Goal: Transaction & Acquisition: Purchase product/service

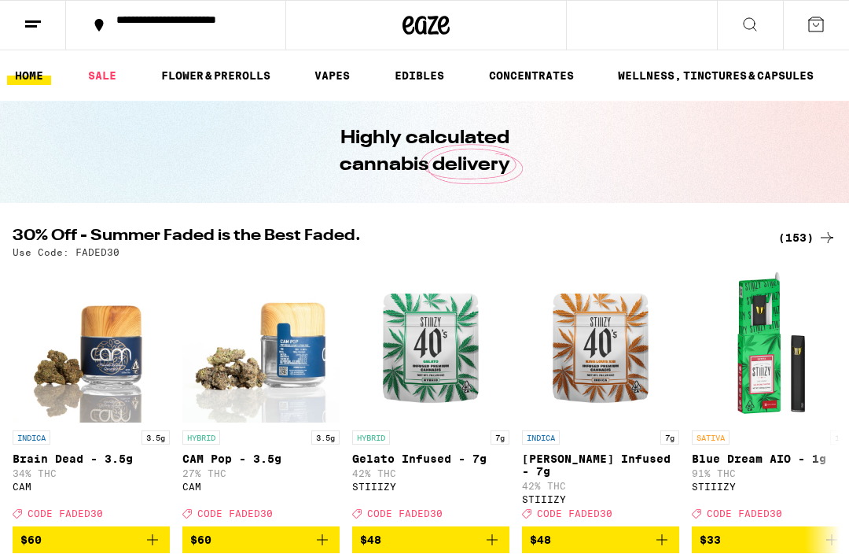
click at [333, 75] on link "VAPES" at bounding box center [332, 75] width 51 height 19
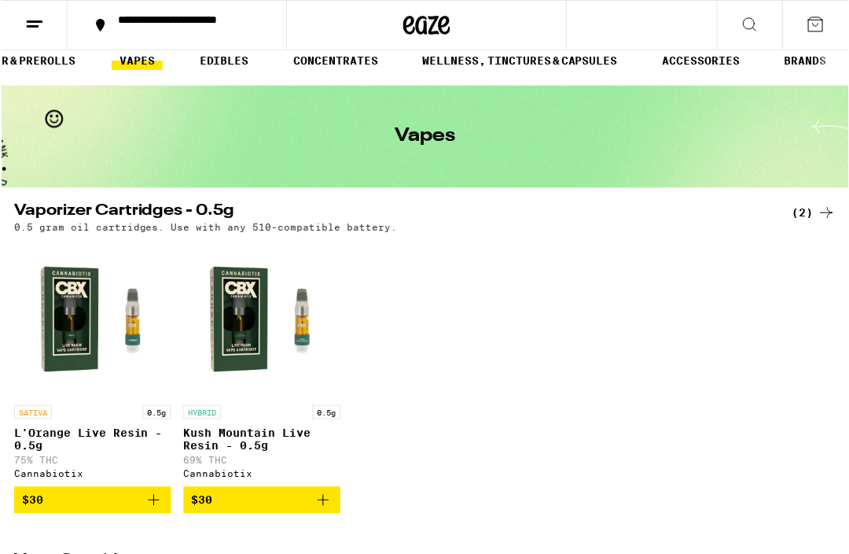
scroll to position [16, 0]
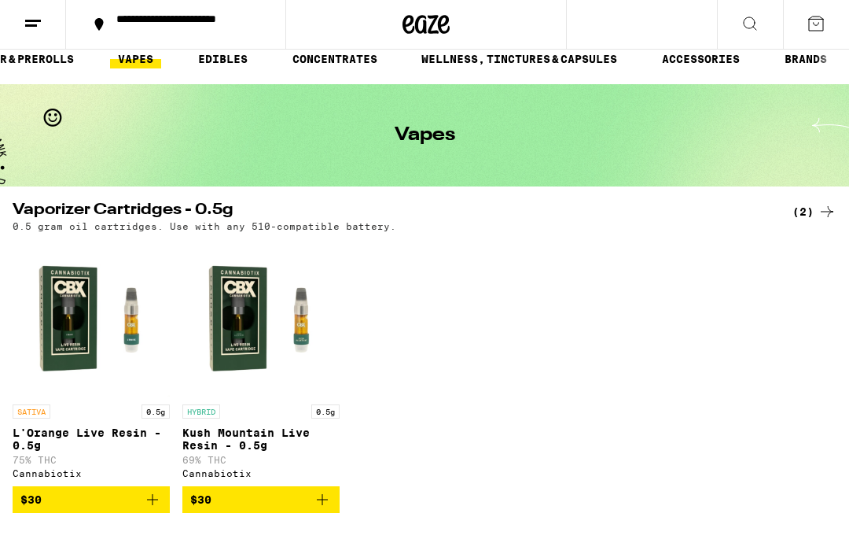
click at [800, 68] on button "BRANDS" at bounding box center [806, 59] width 58 height 19
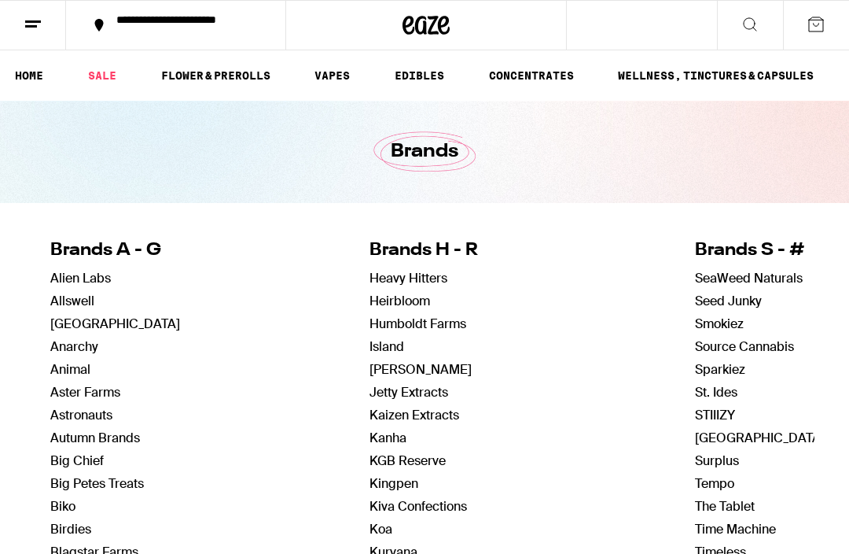
click at [253, 68] on link "FLOWER & PREROLLS" at bounding box center [215, 75] width 125 height 19
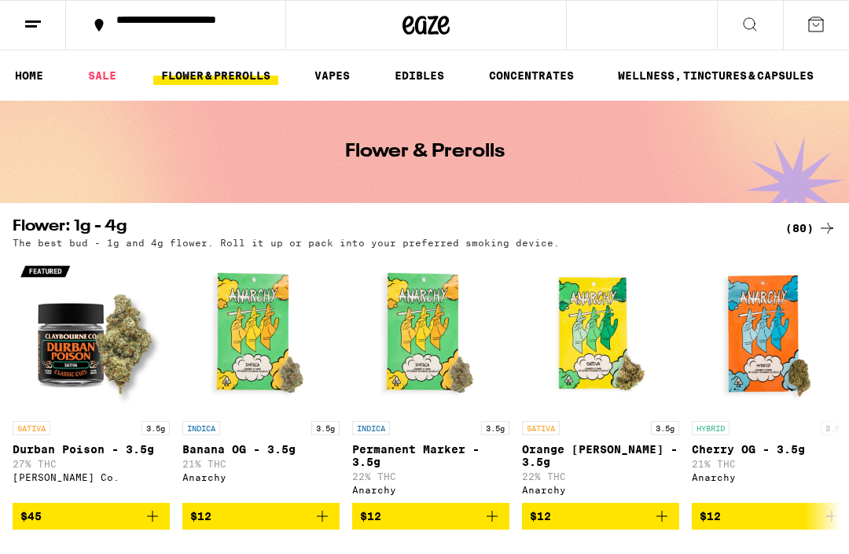
click at [344, 73] on link "VAPES" at bounding box center [332, 75] width 51 height 19
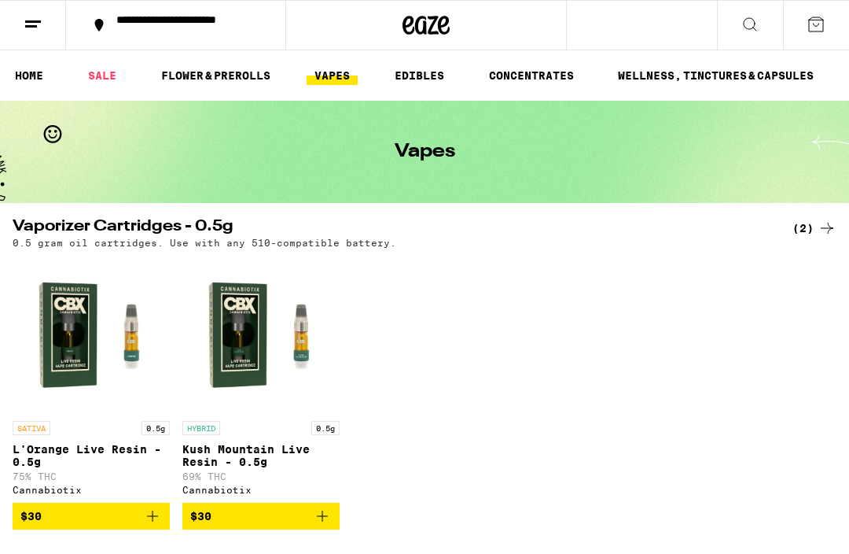
click at [806, 529] on div "SATIVA 0.5g L'Orange Live Resin - 0.5g 75% THC Cannabiotix $30 HYBRID 0.5g Kush…" at bounding box center [424, 393] width 849 height 274
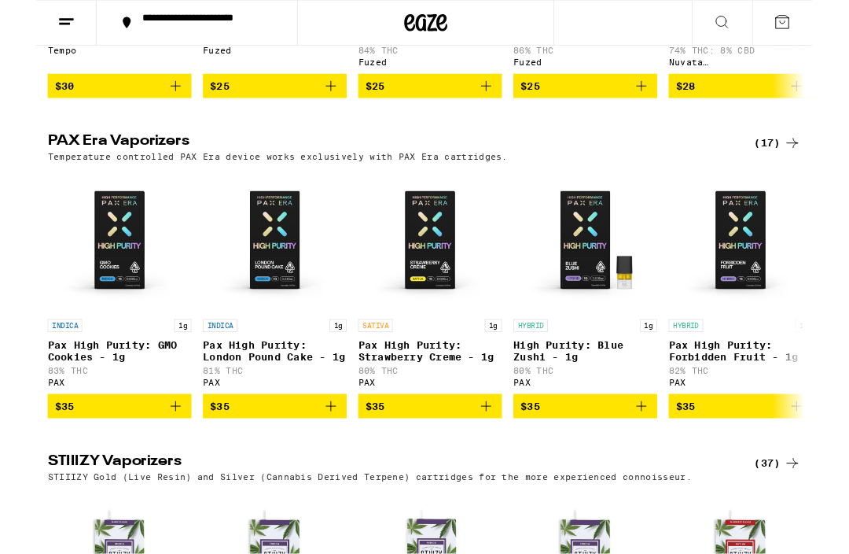
scroll to position [1122, 0]
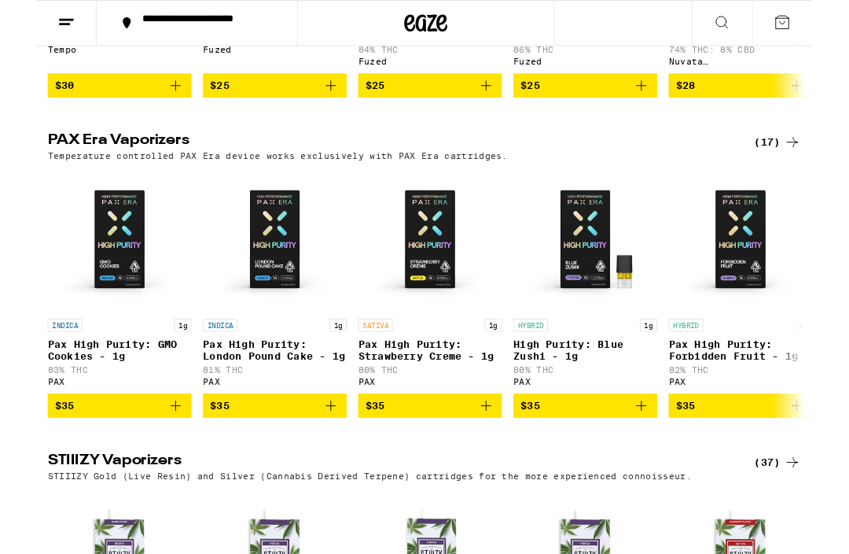
click at [746, 20] on icon at bounding box center [750, 24] width 19 height 19
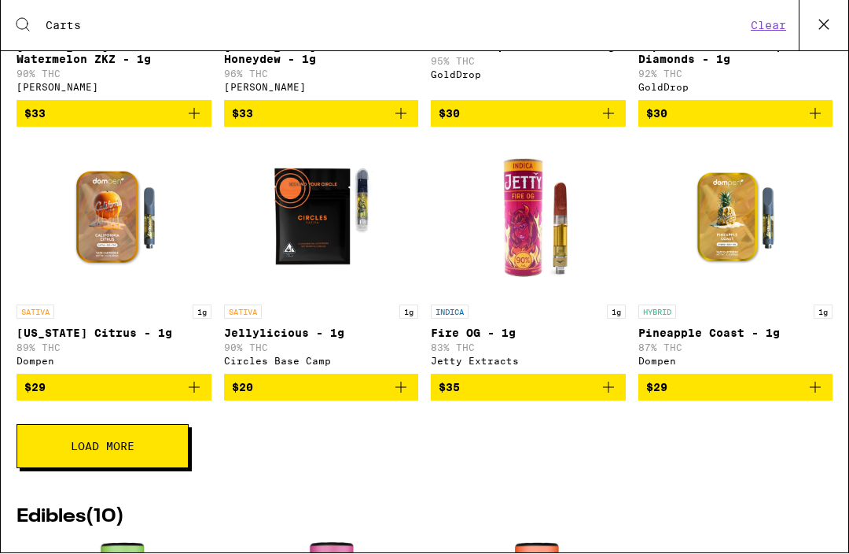
scroll to position [325, 0]
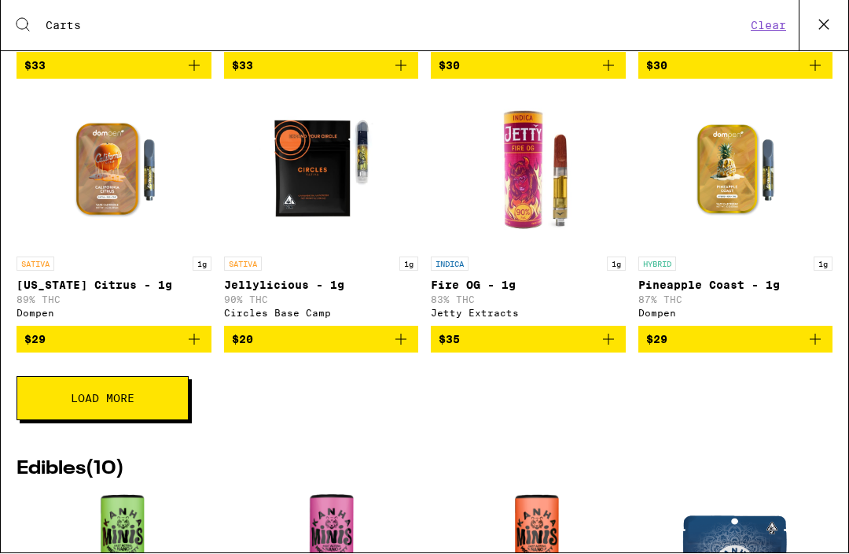
type input "Carts"
click at [35, 400] on button "Load More" at bounding box center [103, 399] width 172 height 44
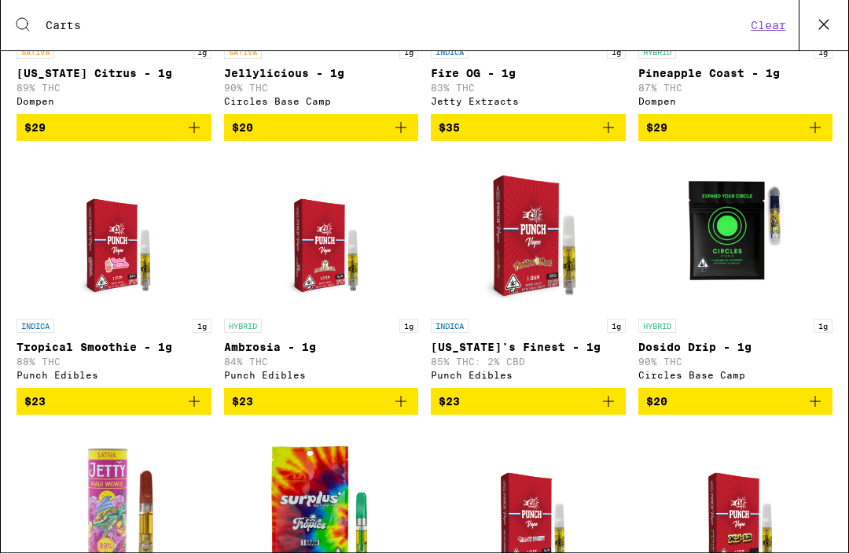
scroll to position [539, 0]
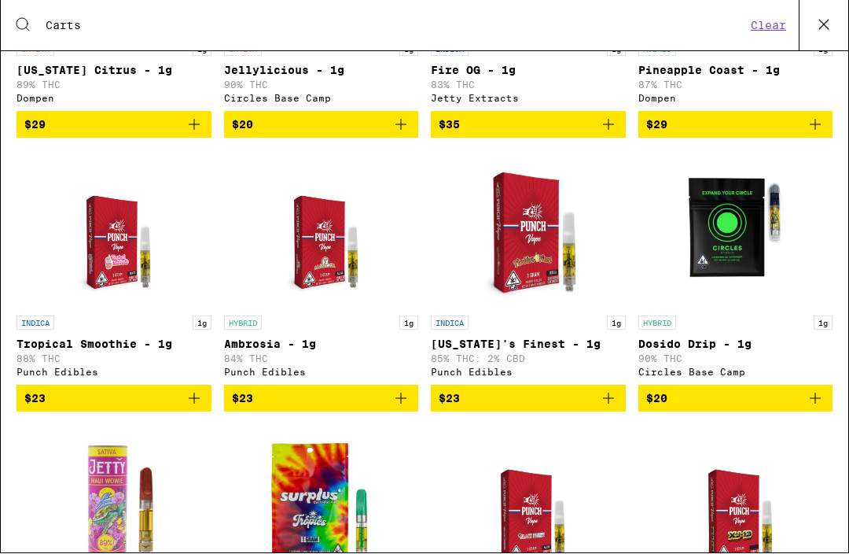
click at [127, 262] on img "Open page for Tropical Smoothie - 1g from Punch Edibles" at bounding box center [114, 229] width 122 height 157
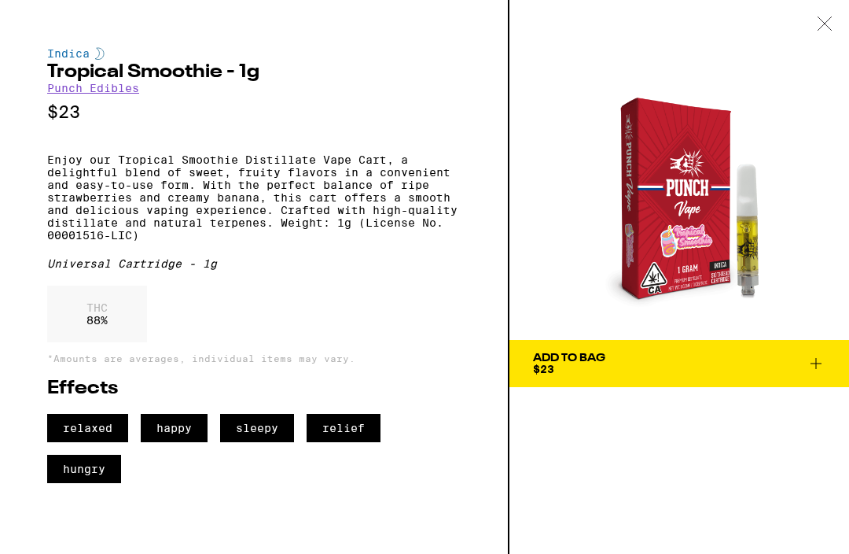
click at [635, 355] on span "Add To Bag $23" at bounding box center [679, 363] width 292 height 22
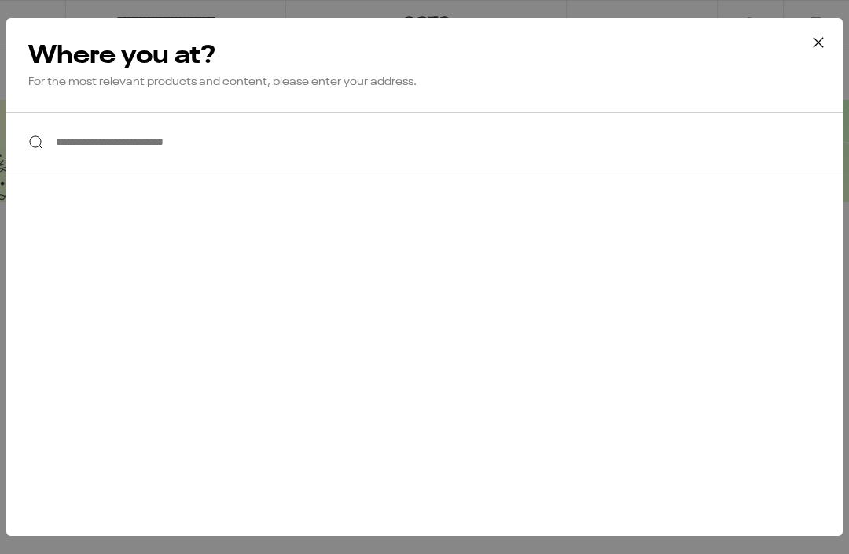
click at [532, 146] on input "**********" at bounding box center [424, 142] width 837 height 61
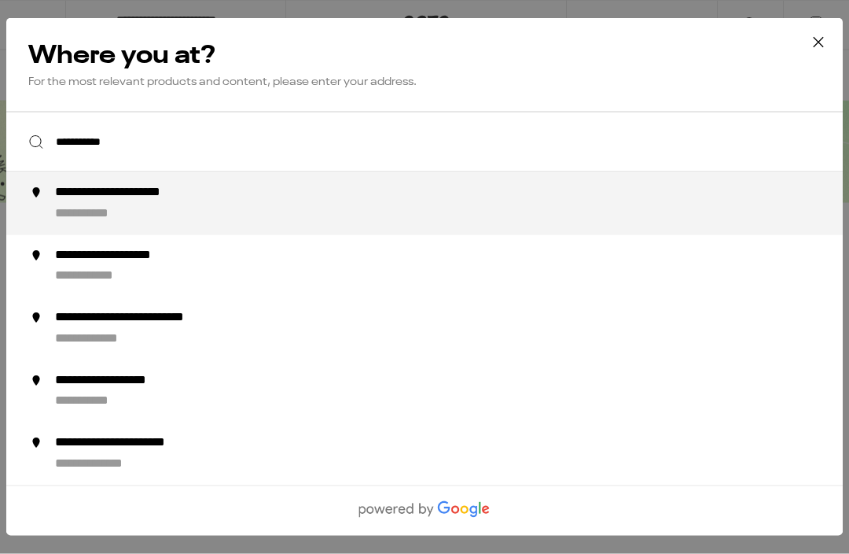
click at [480, 207] on div "**********" at bounding box center [456, 204] width 802 height 38
type input "**********"
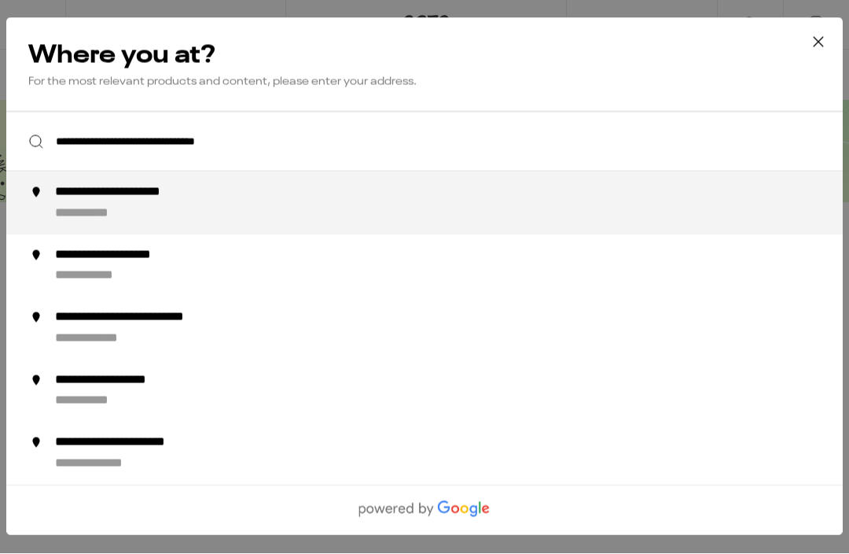
scroll to position [1, 0]
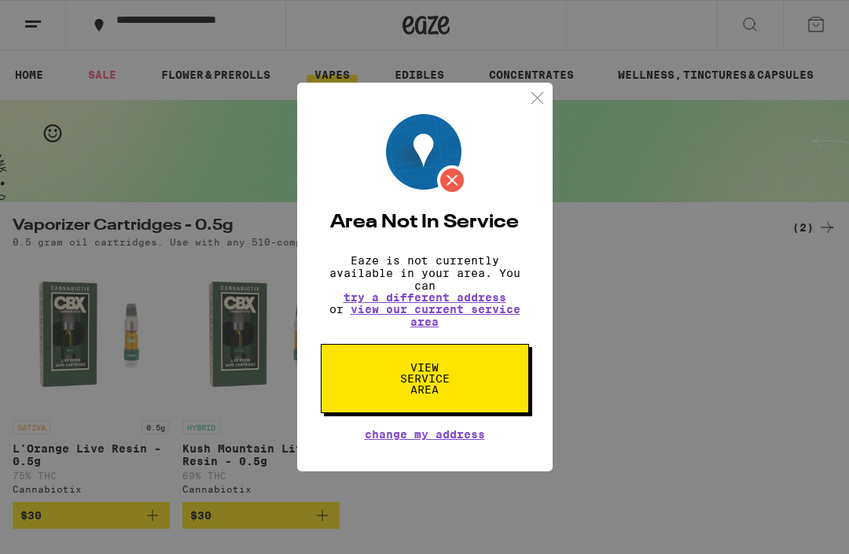
click at [475, 313] on link "view our current service area" at bounding box center [436, 315] width 170 height 25
